Goal: Information Seeking & Learning: Learn about a topic

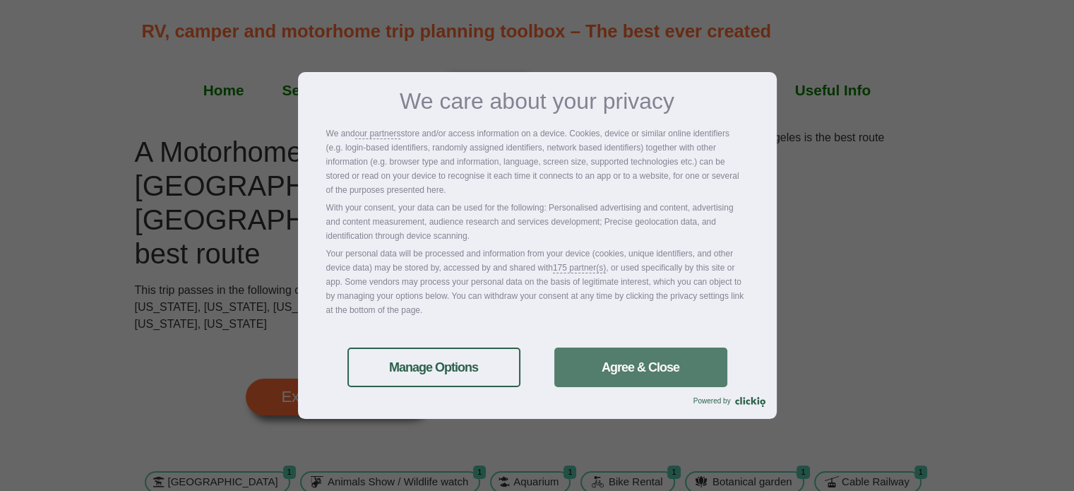
click at [639, 362] on link "Agree & Close" at bounding box center [640, 367] width 173 height 40
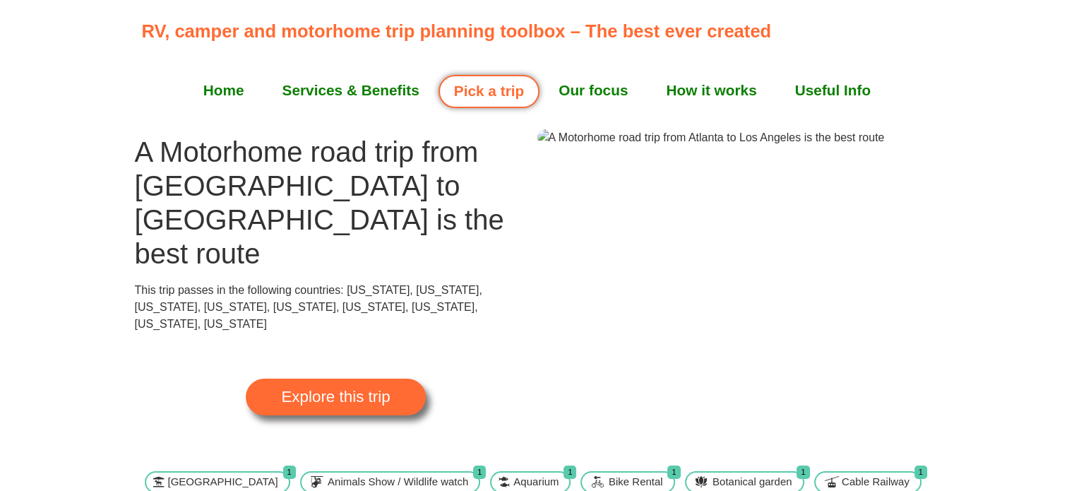
click at [992, 325] on section "A Motorhome road trip from [GEOGRAPHIC_DATA] to [GEOGRAPHIC_DATA] is the best r…" at bounding box center [537, 295] width 1074 height 332
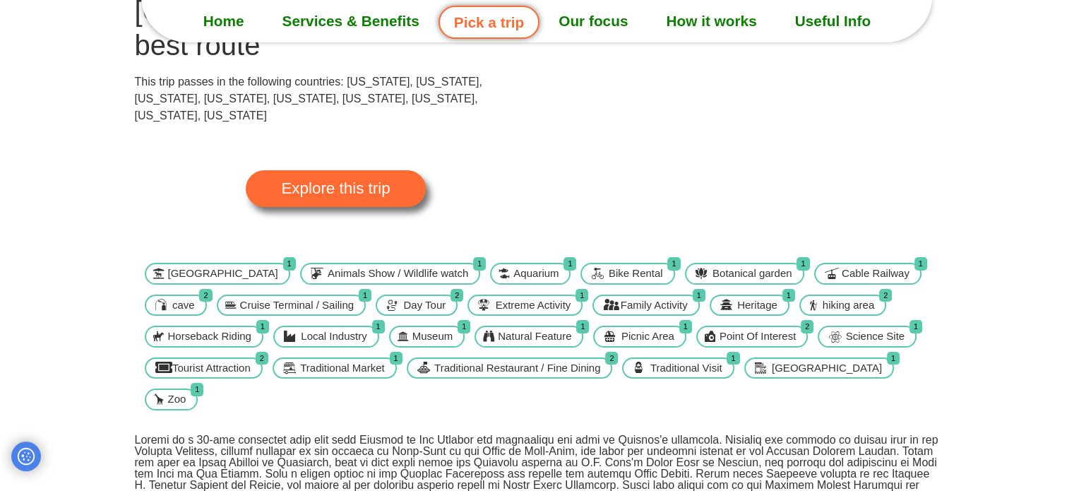
scroll to position [169, 0]
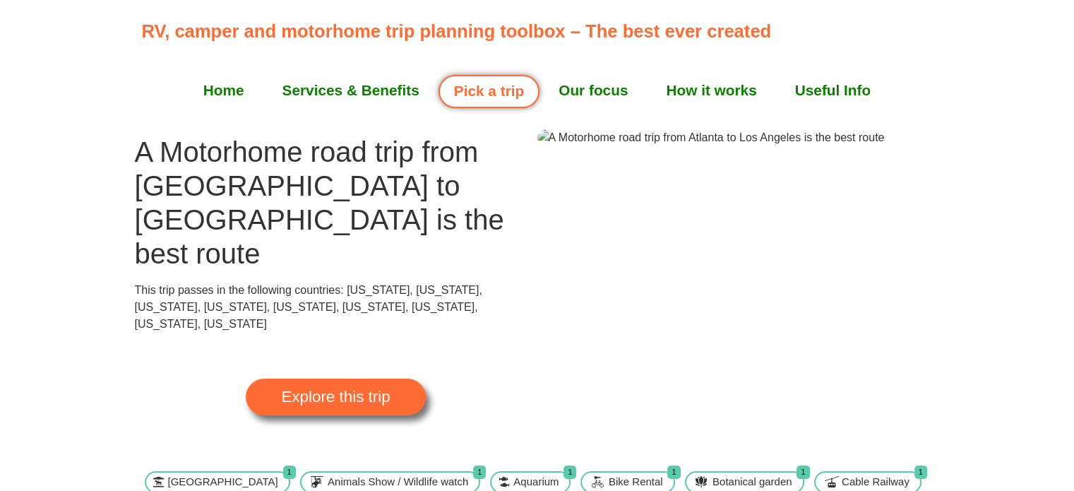
click at [987, 296] on section "A Motorhome road trip from [GEOGRAPHIC_DATA] to [GEOGRAPHIC_DATA] is the best r…" at bounding box center [537, 295] width 1074 height 332
